Goal: Information Seeking & Learning: Learn about a topic

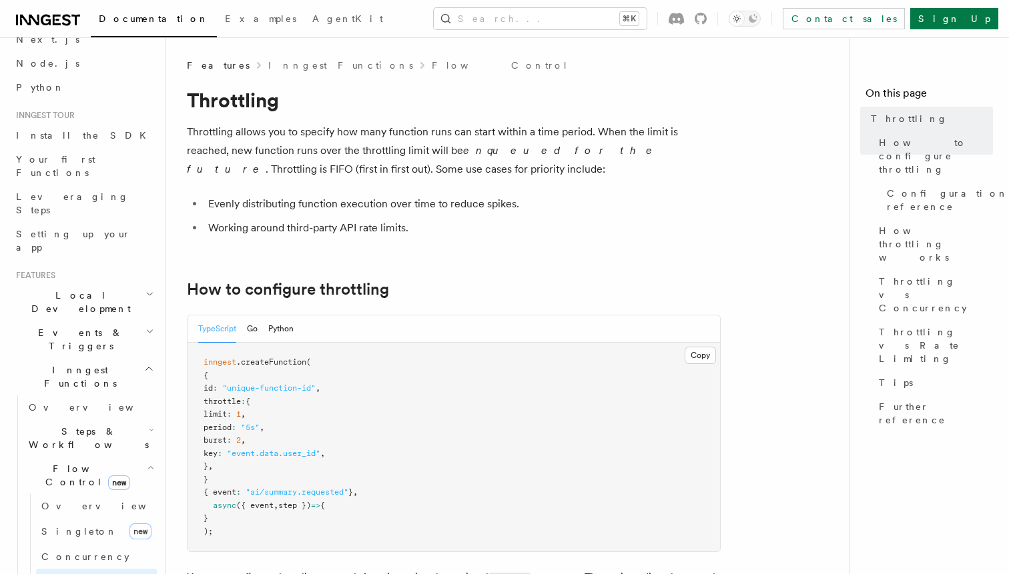
scroll to position [83, 0]
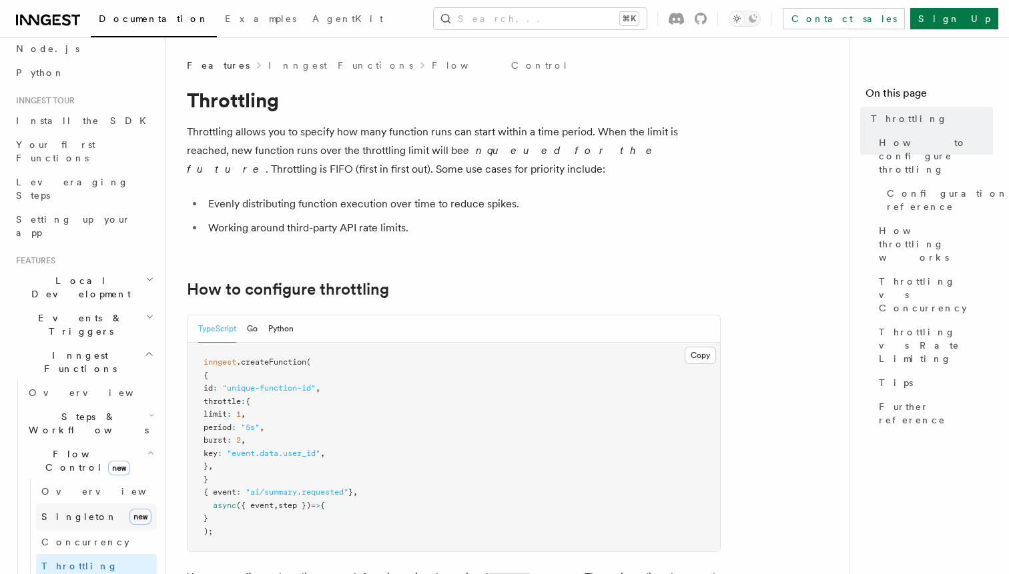
click at [81, 504] on link "[PERSON_NAME] new" at bounding box center [96, 517] width 121 height 27
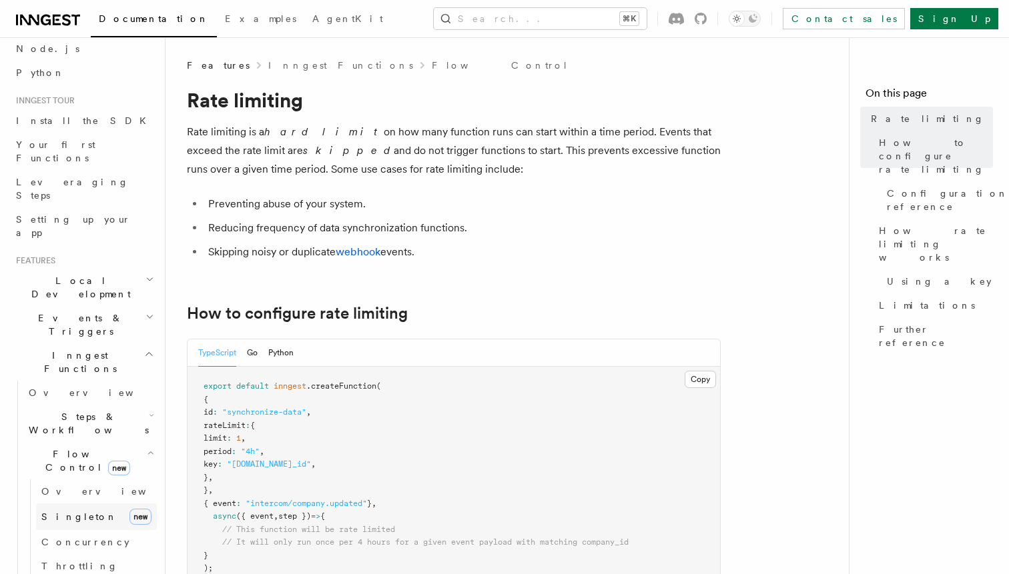
click at [87, 504] on link "[PERSON_NAME] new" at bounding box center [96, 517] width 121 height 27
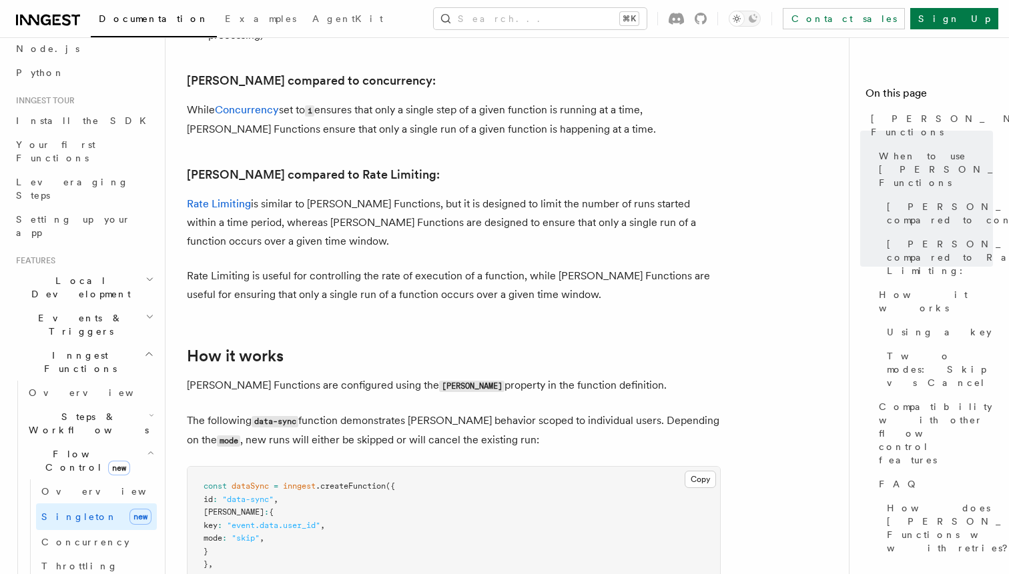
scroll to position [674, 0]
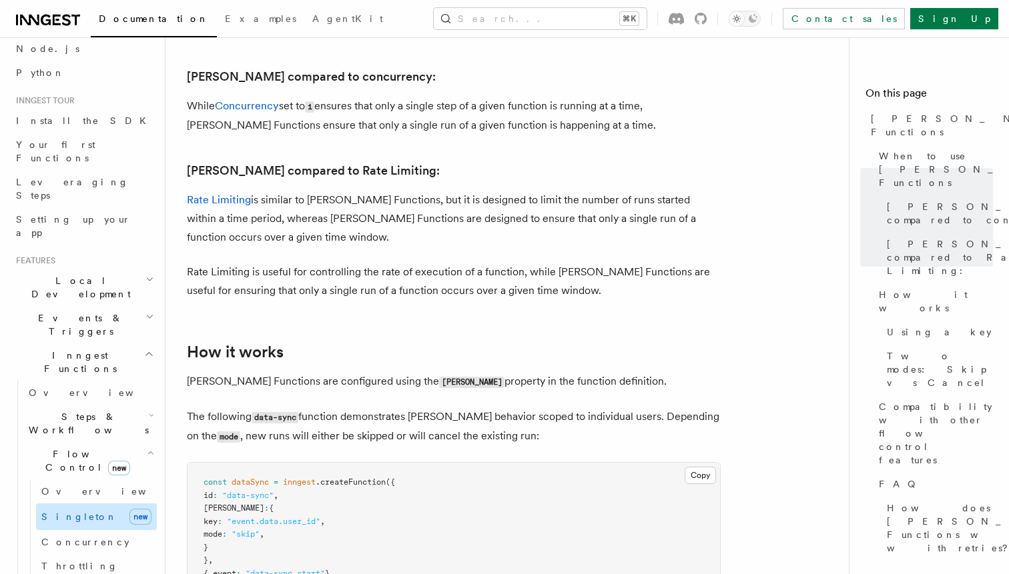
click at [142, 509] on span "new" at bounding box center [140, 517] width 22 height 16
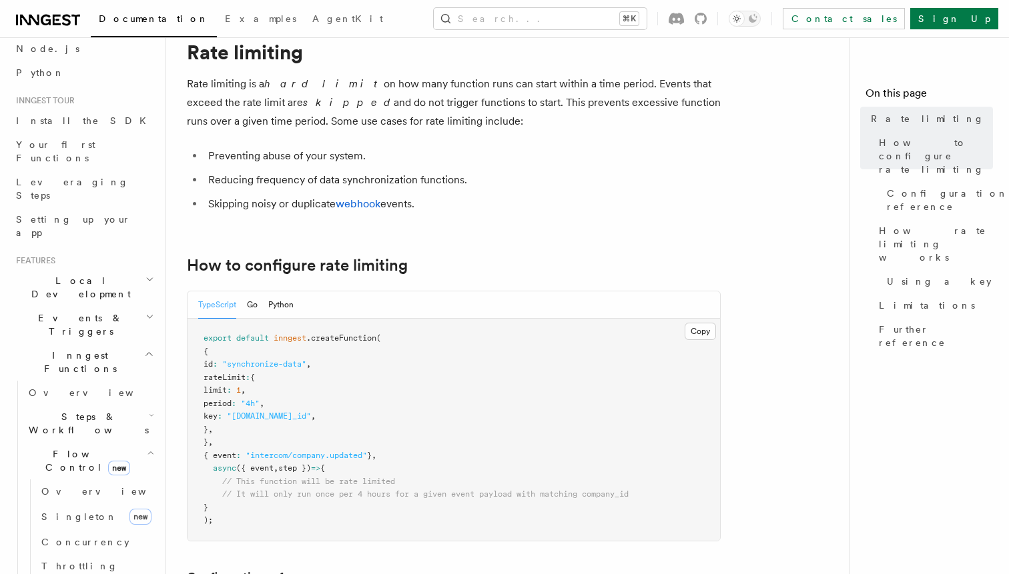
scroll to position [51, 0]
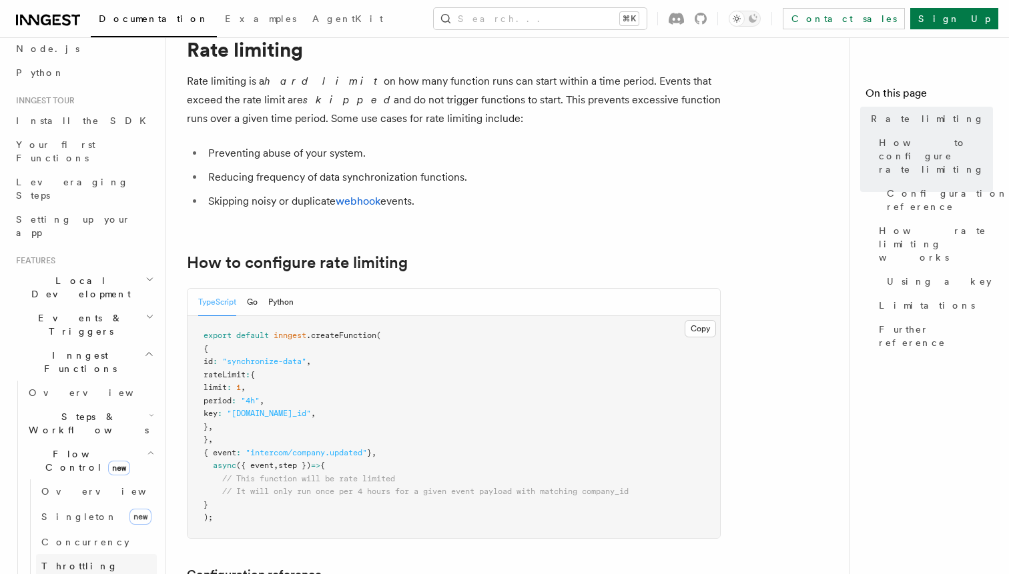
click at [108, 554] on link "Throttling" at bounding box center [96, 566] width 121 height 24
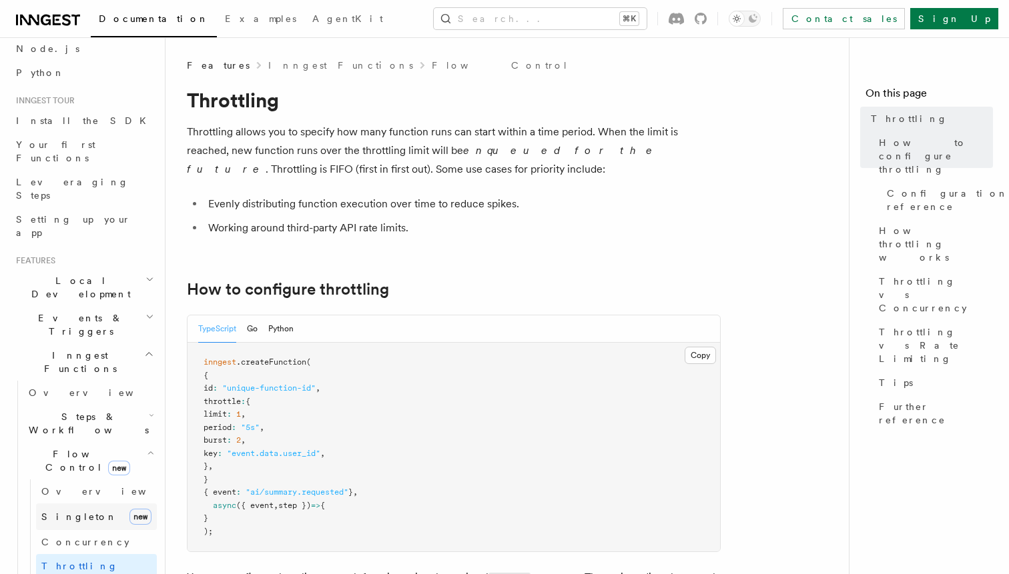
click at [117, 504] on link "[PERSON_NAME] new" at bounding box center [96, 517] width 121 height 27
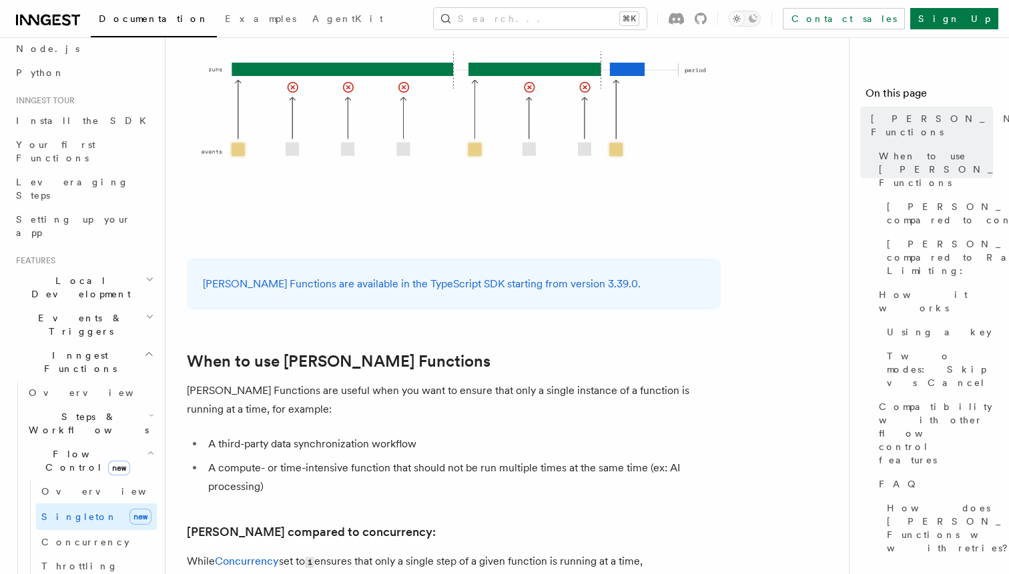
scroll to position [222, 0]
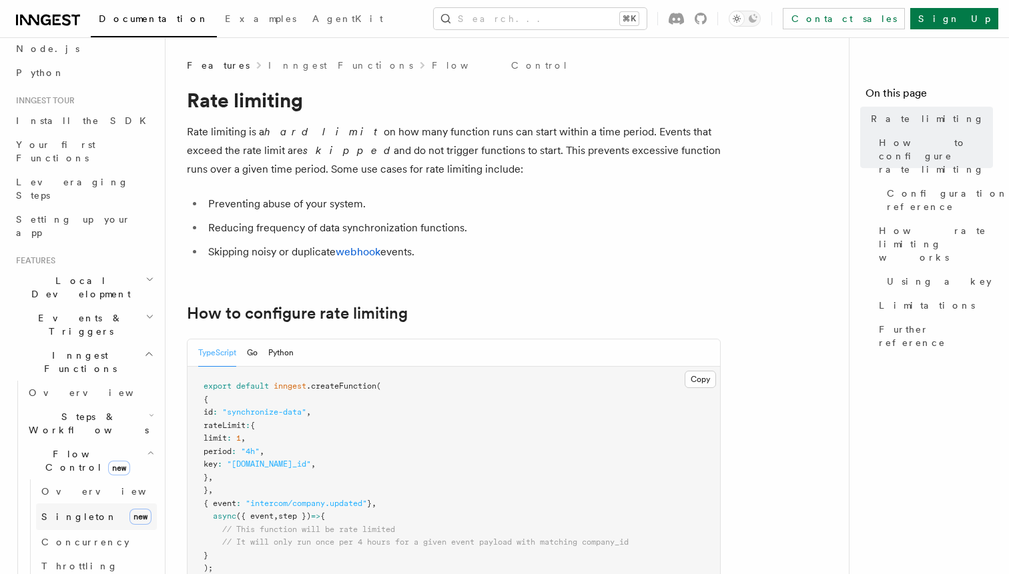
click at [100, 504] on link "[PERSON_NAME] new" at bounding box center [96, 517] width 121 height 27
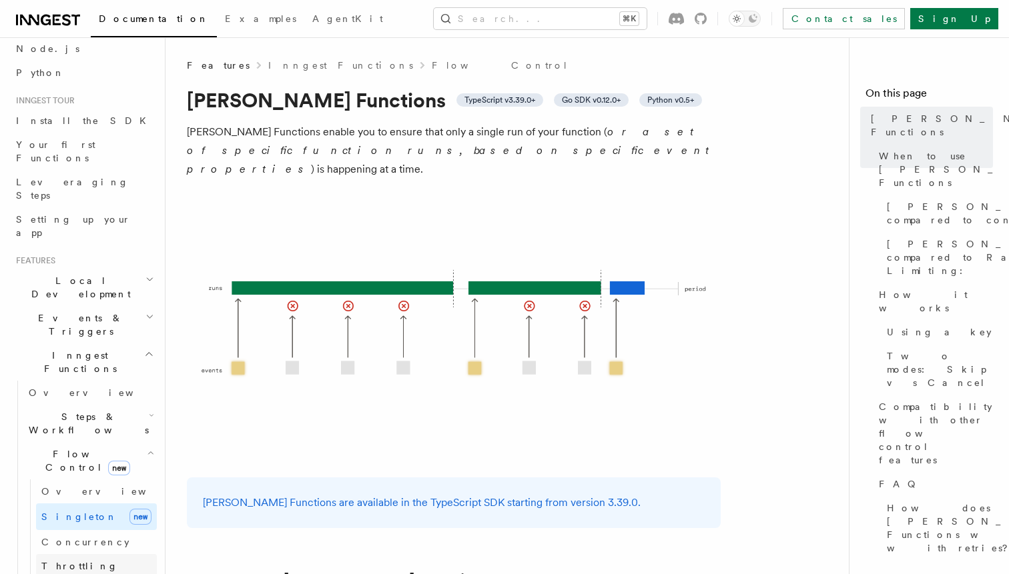
click at [93, 554] on link "Throttling" at bounding box center [96, 566] width 121 height 24
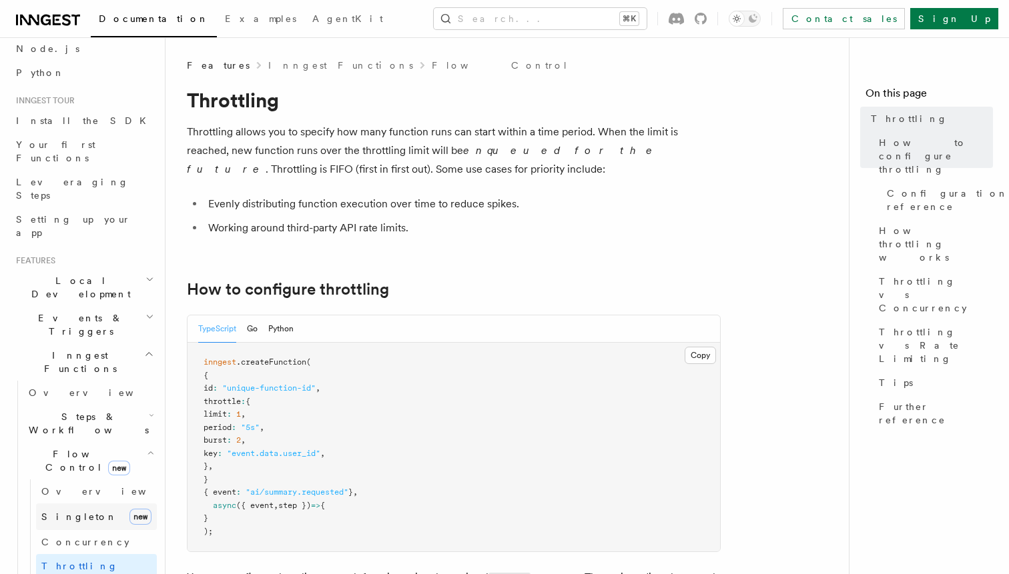
click at [98, 504] on link "[PERSON_NAME] new" at bounding box center [96, 517] width 121 height 27
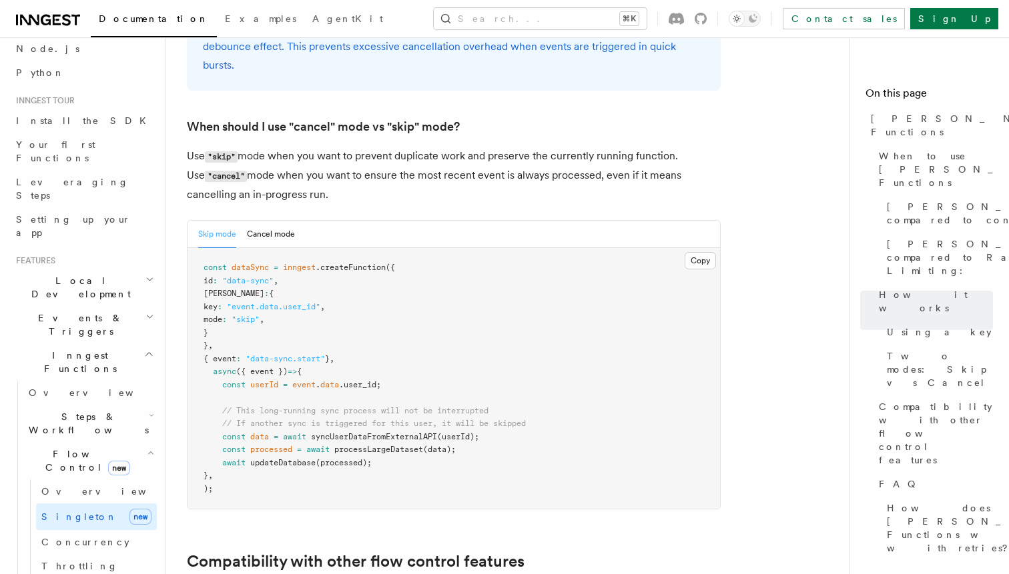
scroll to position [1722, 0]
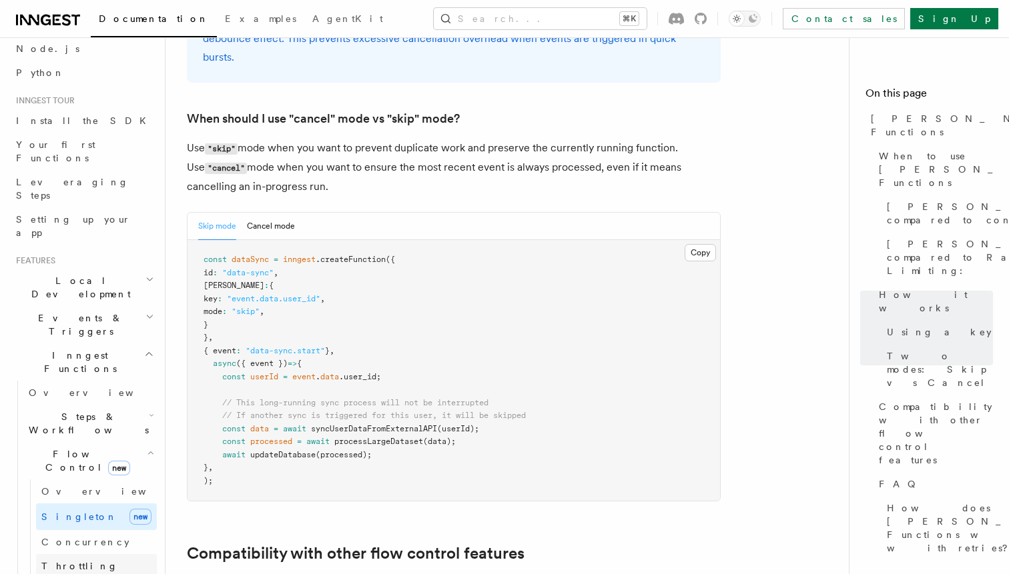
click at [96, 554] on link "Throttling" at bounding box center [96, 566] width 121 height 24
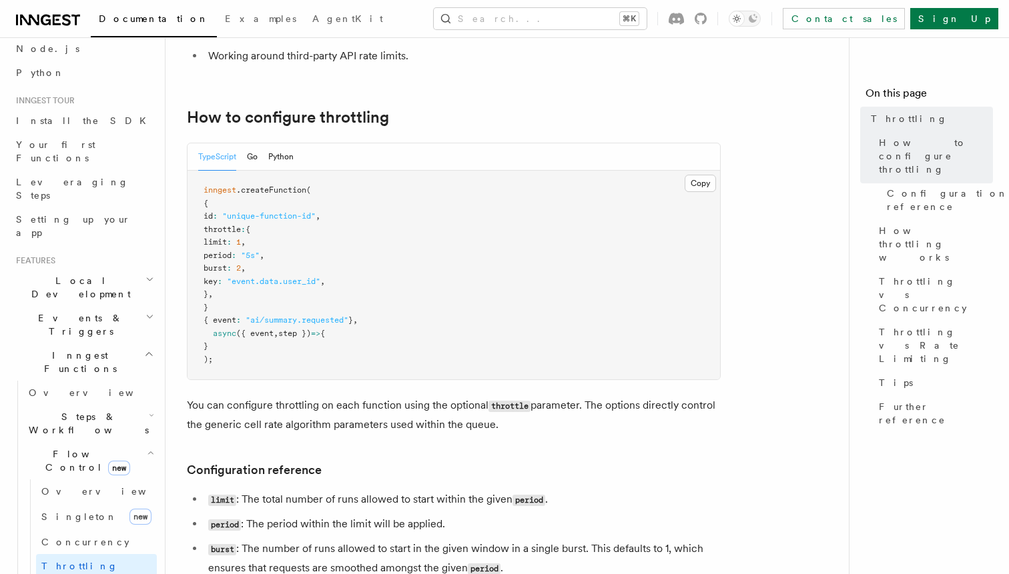
scroll to position [190, 0]
